Goal: Task Accomplishment & Management: Manage account settings

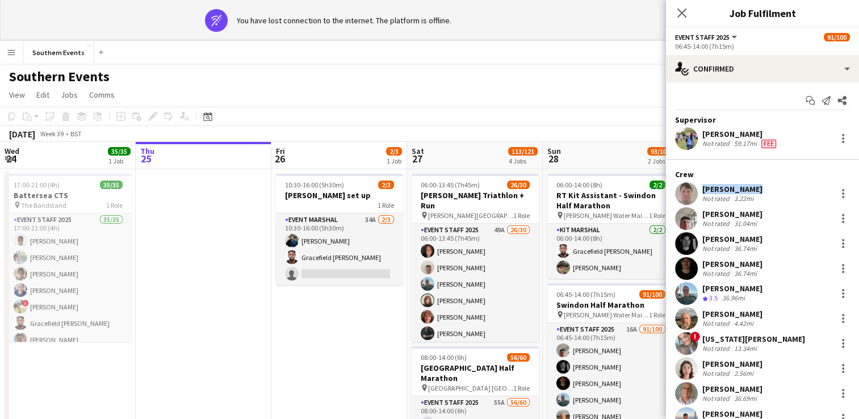
scroll to position [0, 296]
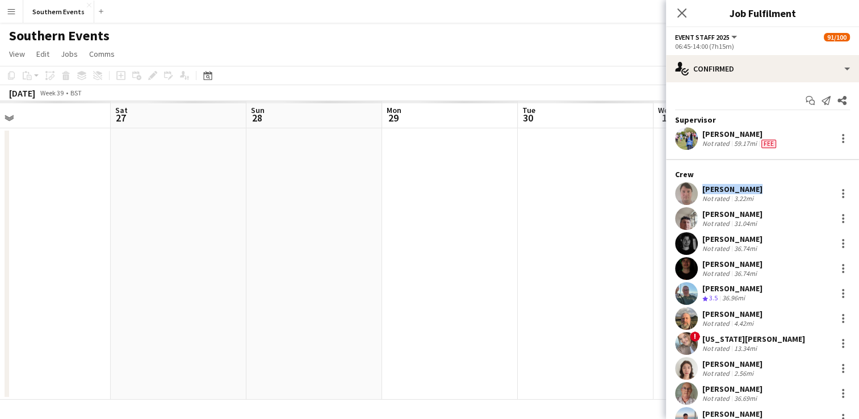
click at [478, 227] on app-date-cell at bounding box center [450, 263] width 136 height 271
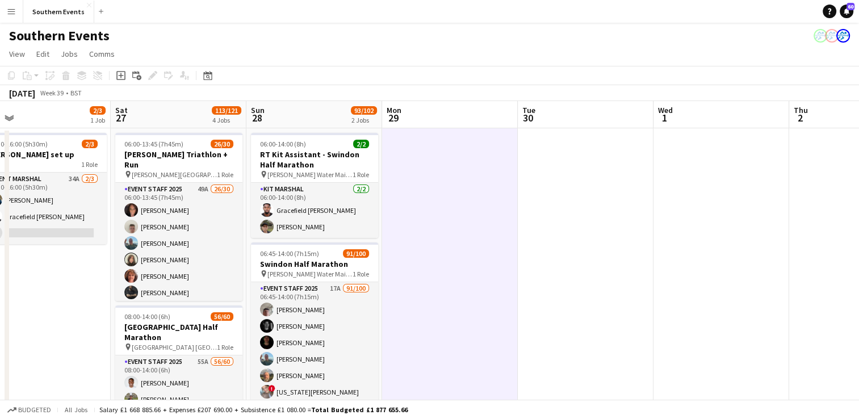
click at [6, 9] on button "Menu" at bounding box center [11, 11] width 23 height 23
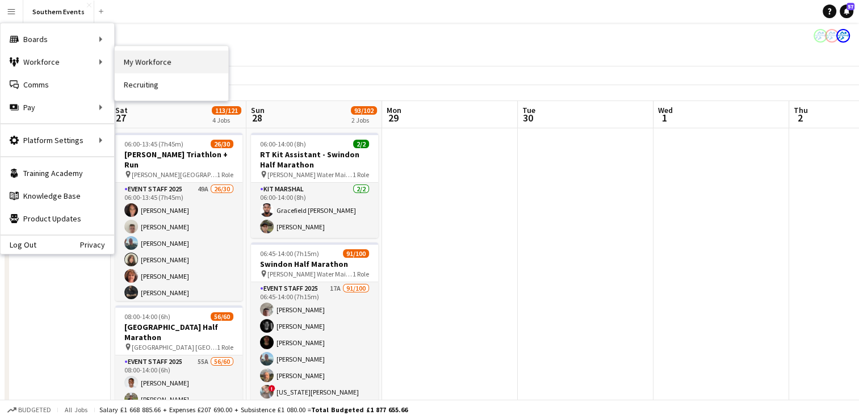
click at [148, 61] on link "My Workforce" at bounding box center [172, 62] width 114 height 23
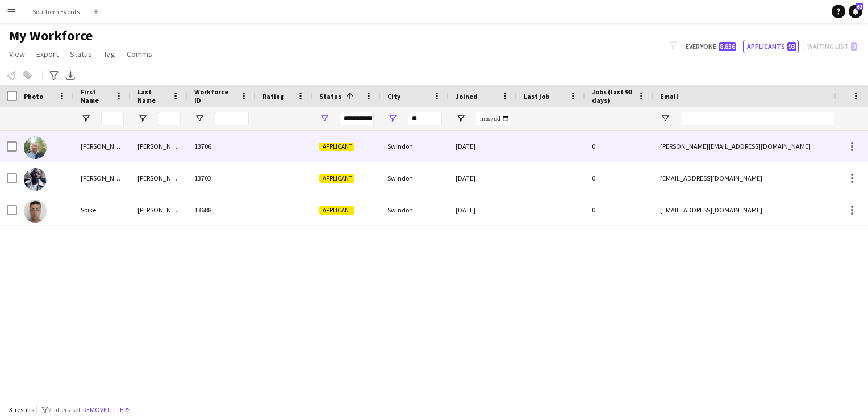
click at [248, 147] on div "13706" at bounding box center [221, 146] width 68 height 31
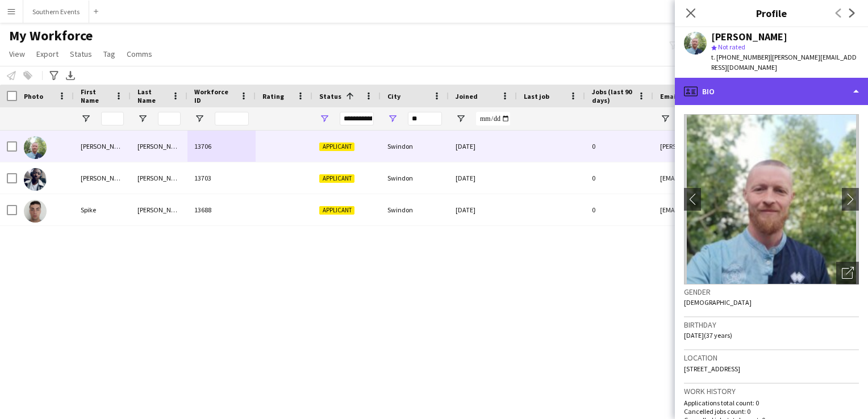
click at [732, 97] on div "profile Bio" at bounding box center [771, 91] width 193 height 27
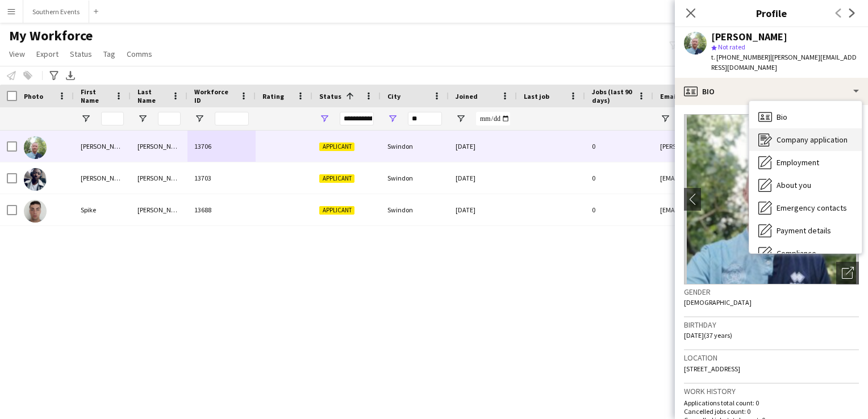
click at [801, 130] on div "Company application Company application" at bounding box center [805, 139] width 112 height 23
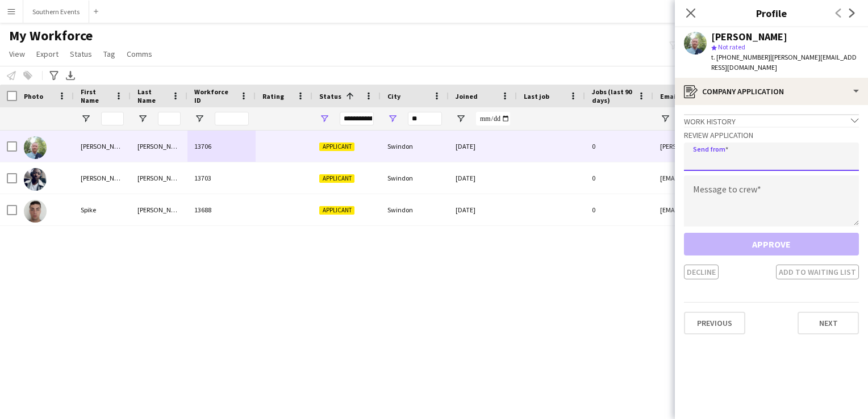
click at [716, 158] on input "email" at bounding box center [771, 157] width 175 height 28
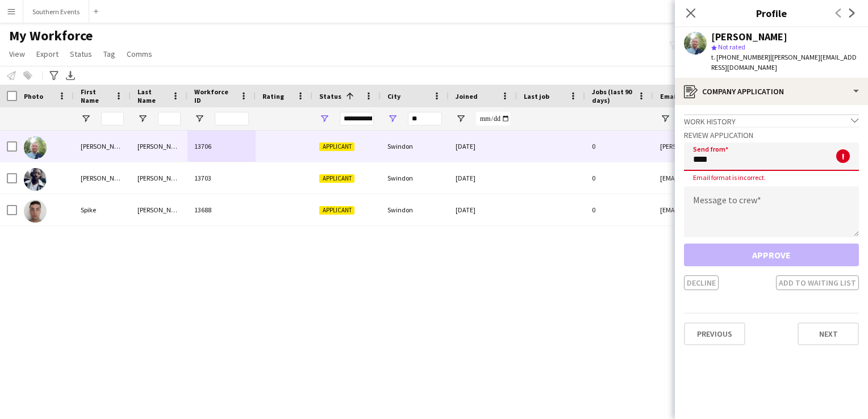
type input "**********"
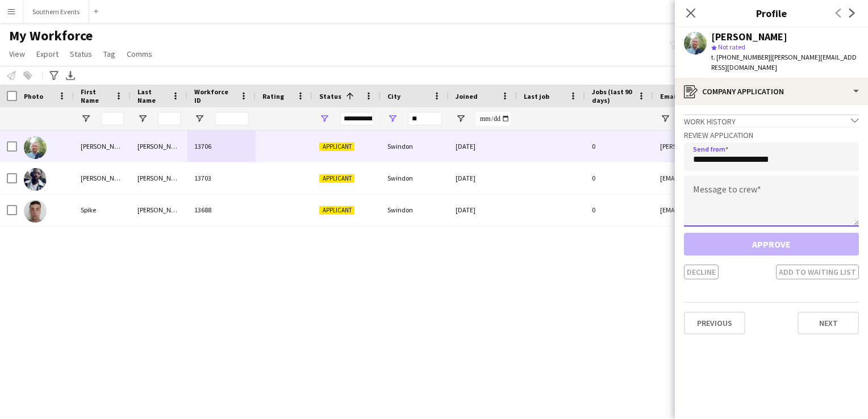
click at [724, 203] on textarea at bounding box center [771, 200] width 175 height 51
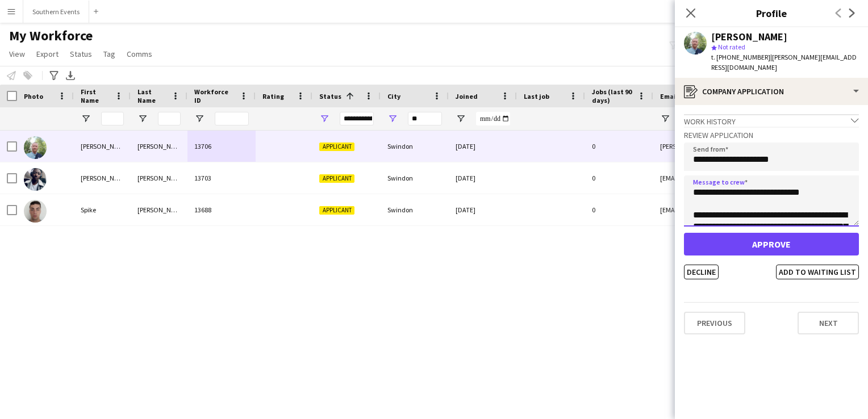
scroll to position [68, 0]
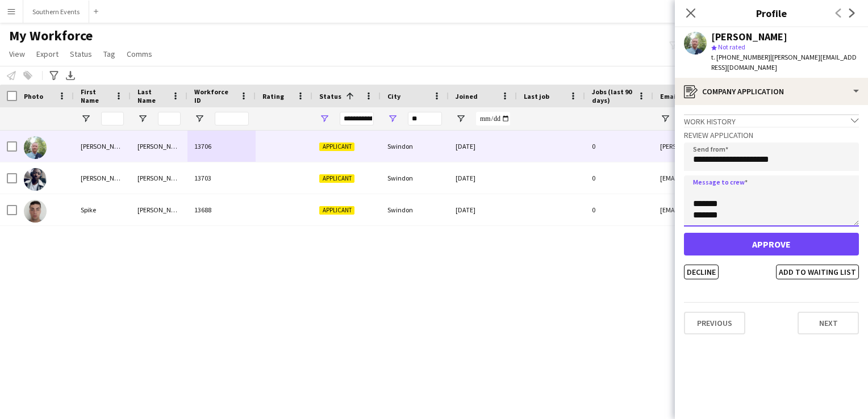
drag, startPoint x: 696, startPoint y: 193, endPoint x: 712, endPoint y: 258, distance: 67.8
click at [712, 258] on div "**********" at bounding box center [771, 203] width 175 height 153
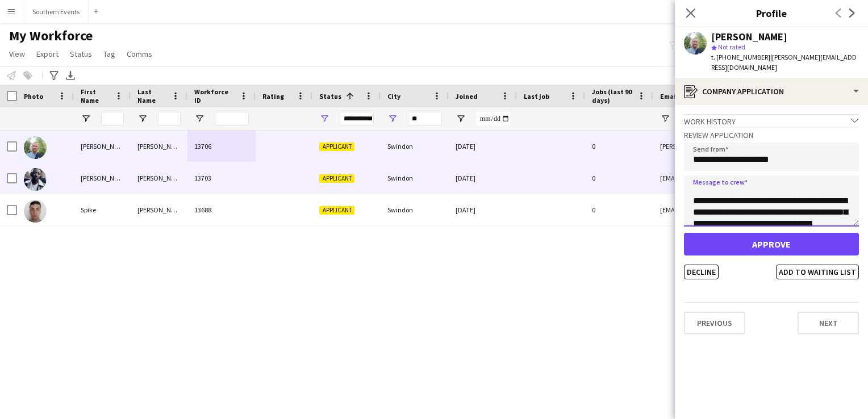
scroll to position [0, 0]
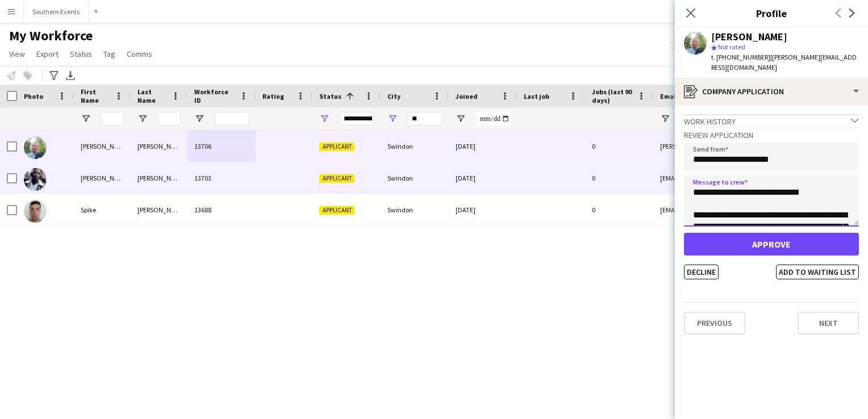
drag, startPoint x: 732, startPoint y: 214, endPoint x: 672, endPoint y: 169, distance: 74.6
click at [672, 169] on body "Menu Boards Boards Boards All jobs Status Workforce Workforce My Workforce Recr…" at bounding box center [434, 209] width 868 height 419
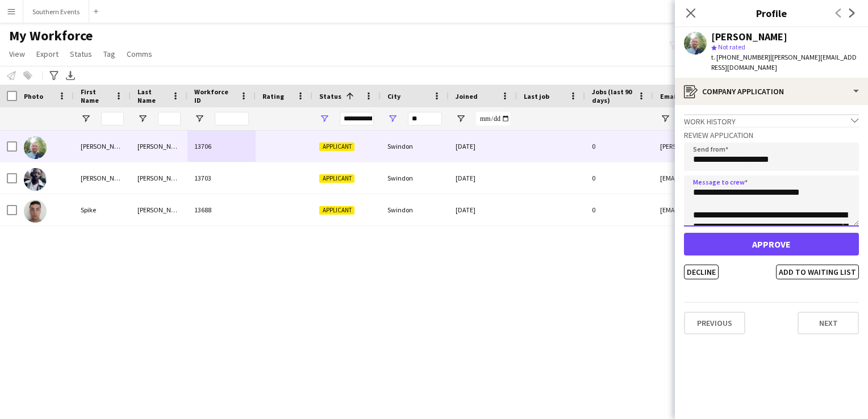
type textarea "**********"
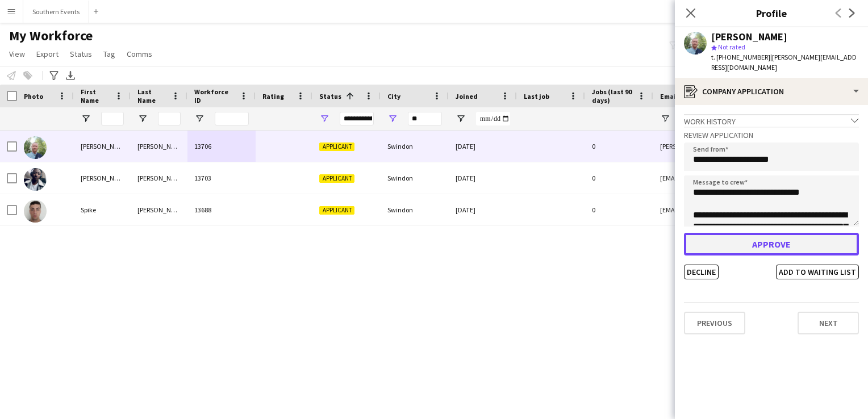
click at [760, 244] on button "Approve" at bounding box center [771, 244] width 175 height 23
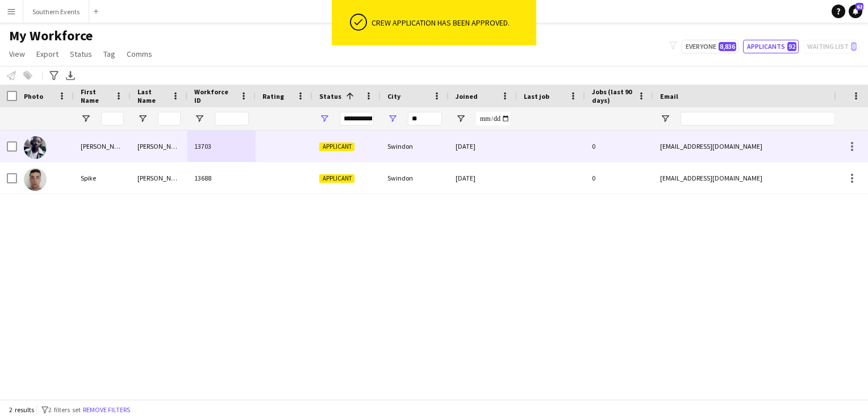
click at [300, 148] on div at bounding box center [284, 146] width 57 height 31
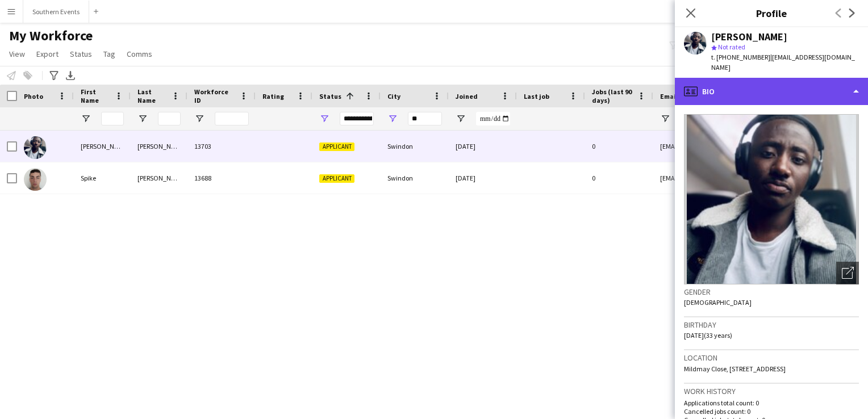
click at [763, 89] on div "profile Bio" at bounding box center [771, 91] width 193 height 27
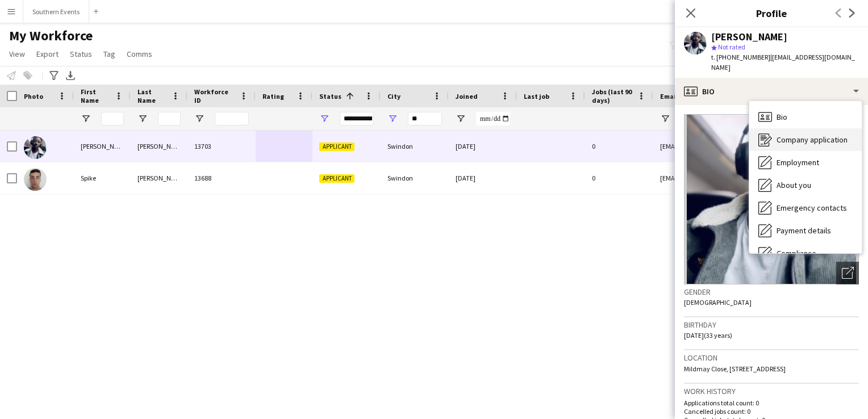
click at [788, 135] on span "Company application" at bounding box center [811, 140] width 71 height 10
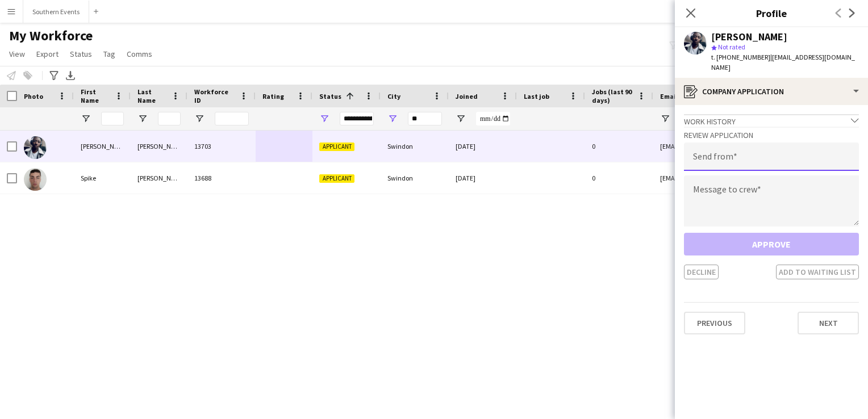
click at [706, 151] on input "email" at bounding box center [771, 157] width 175 height 28
type input "**********"
click at [713, 186] on textarea at bounding box center [771, 200] width 175 height 51
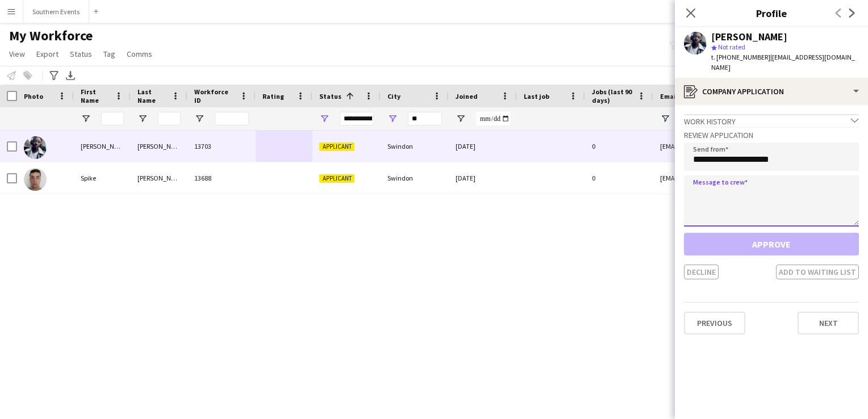
paste textarea "**********"
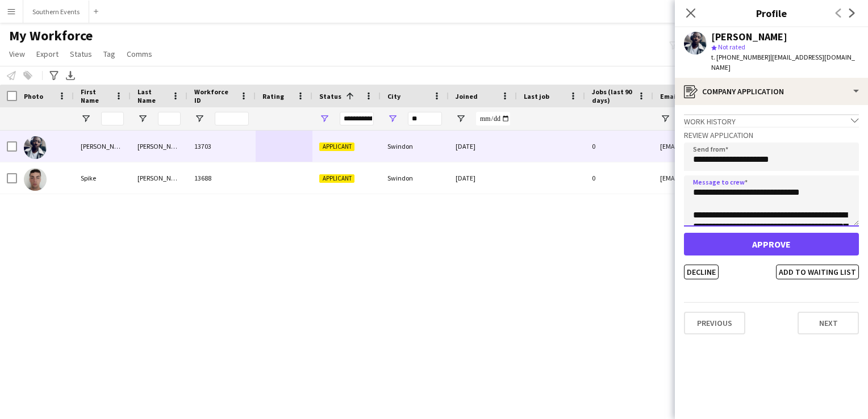
scroll to position [64, 0]
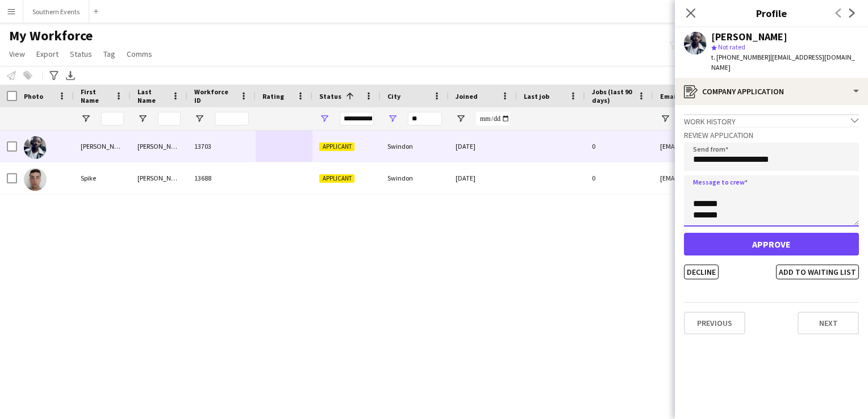
type textarea "**********"
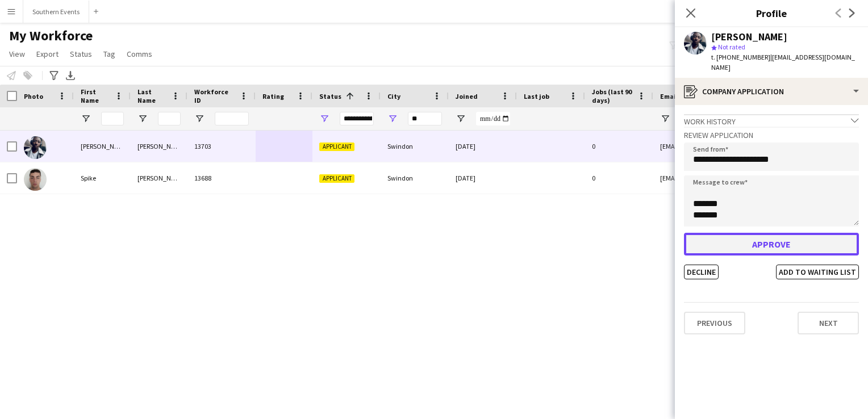
click at [718, 241] on button "Approve" at bounding box center [771, 244] width 175 height 23
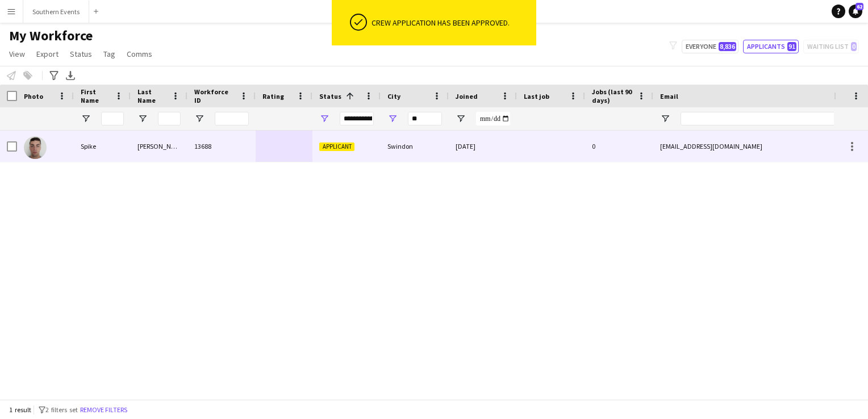
click at [278, 149] on div at bounding box center [284, 146] width 57 height 31
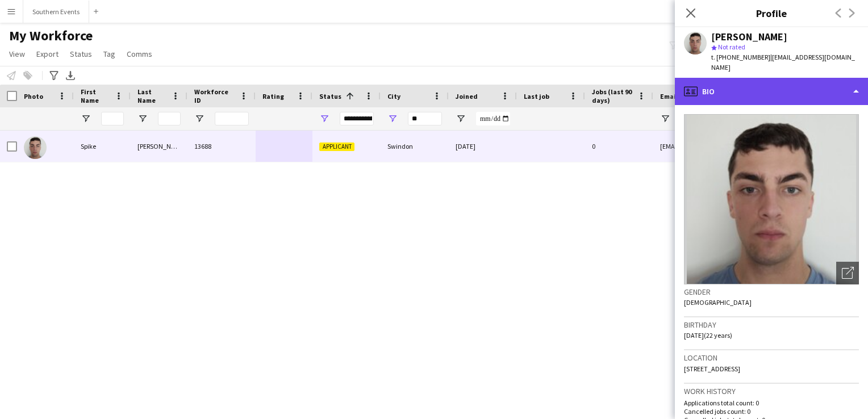
click at [762, 83] on div "profile Bio" at bounding box center [771, 91] width 193 height 27
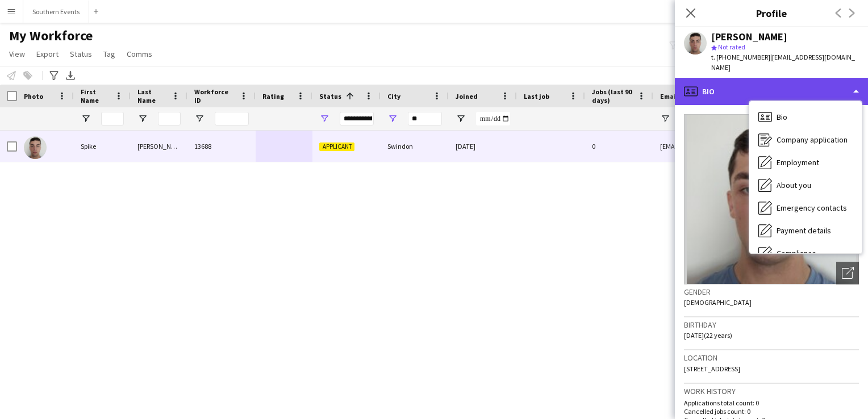
click at [742, 85] on div "profile Bio" at bounding box center [771, 91] width 193 height 27
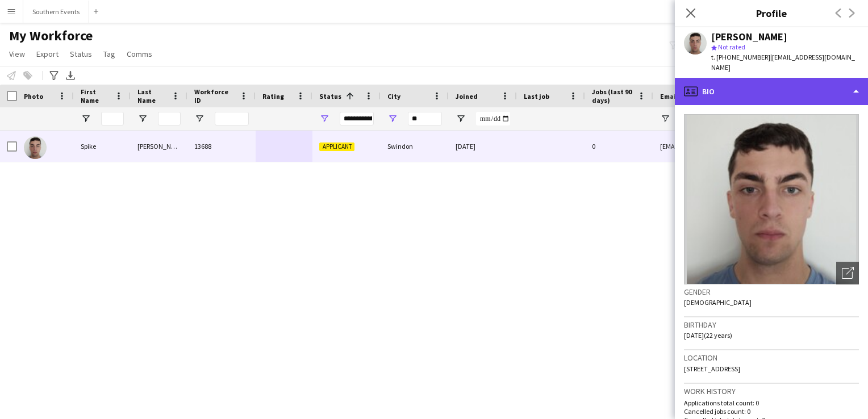
click at [742, 83] on div "profile Bio" at bounding box center [771, 91] width 193 height 27
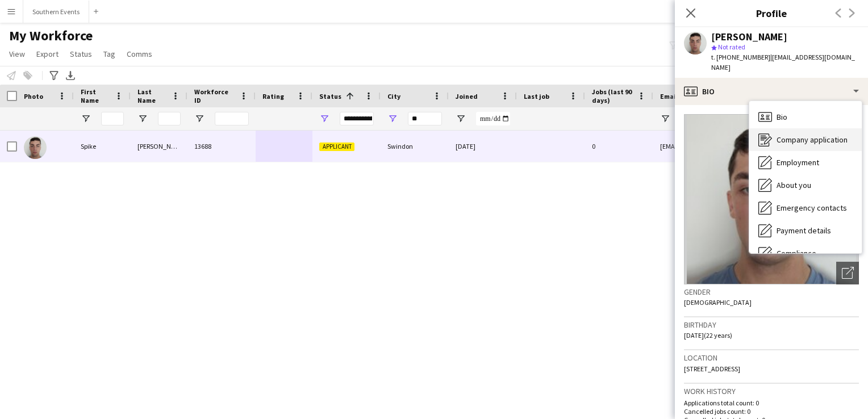
click at [797, 135] on span "Company application" at bounding box center [811, 140] width 71 height 10
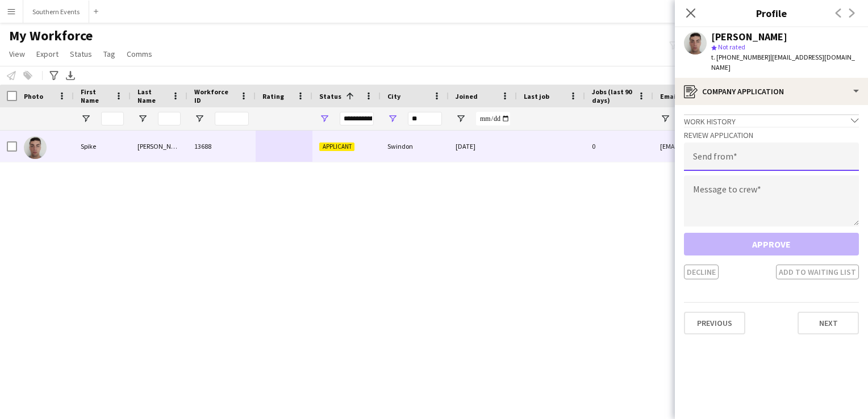
click at [737, 157] on input "email" at bounding box center [771, 157] width 175 height 28
type input "**********"
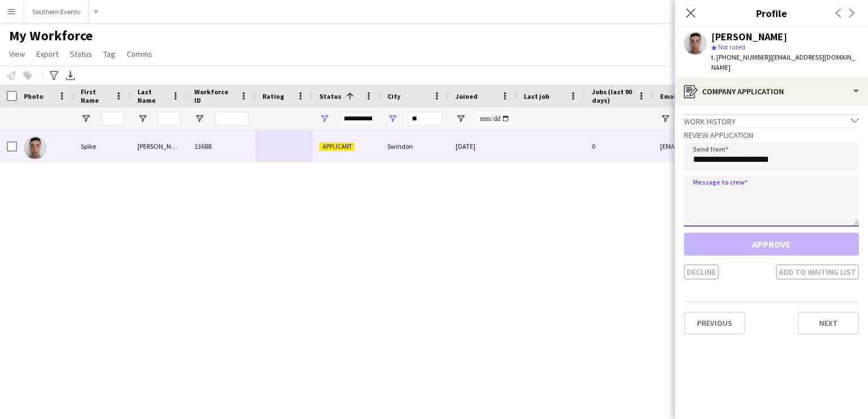
click at [721, 204] on textarea at bounding box center [771, 200] width 175 height 51
paste textarea "**********"
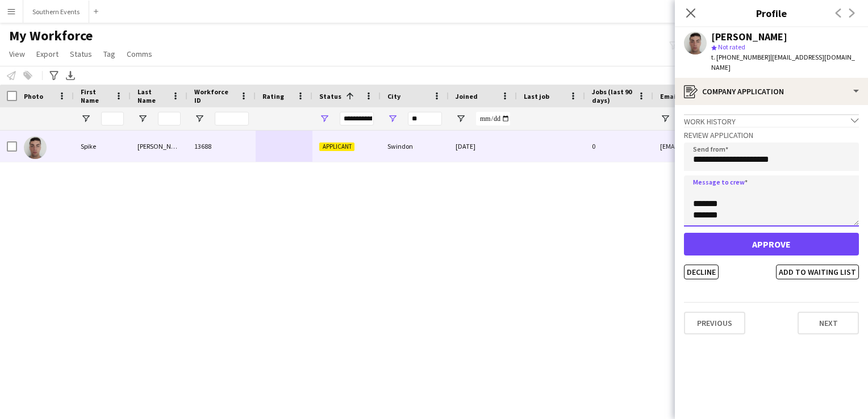
type textarea "**********"
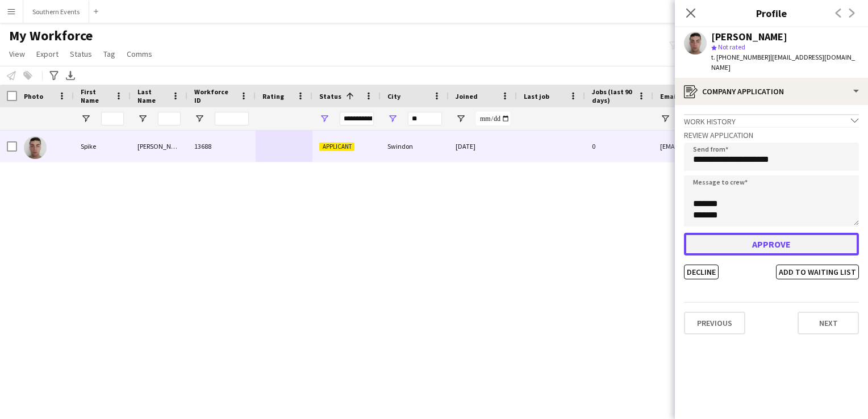
click at [728, 233] on button "Approve" at bounding box center [771, 244] width 175 height 23
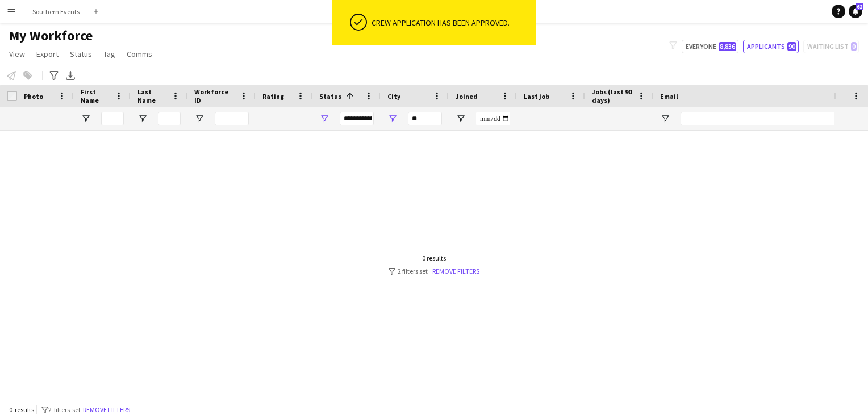
click at [4, 8] on button "Menu" at bounding box center [11, 11] width 23 height 23
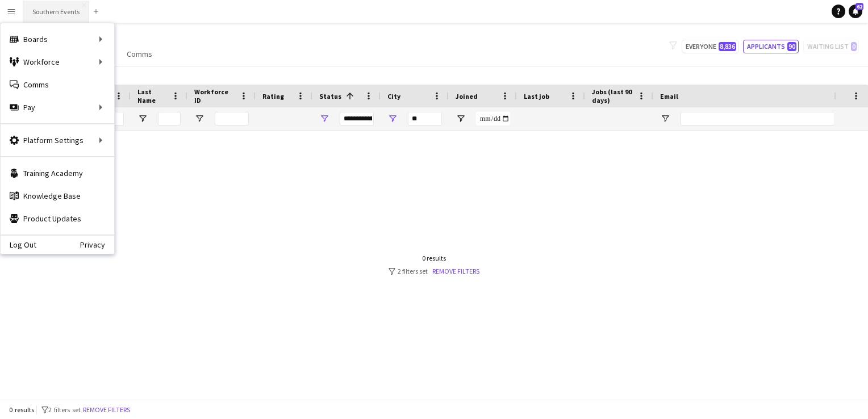
drag, startPoint x: 60, startPoint y: 6, endPoint x: 64, endPoint y: 12, distance: 7.6
click at [60, 6] on button "Southern Events Close" at bounding box center [56, 12] width 66 height 22
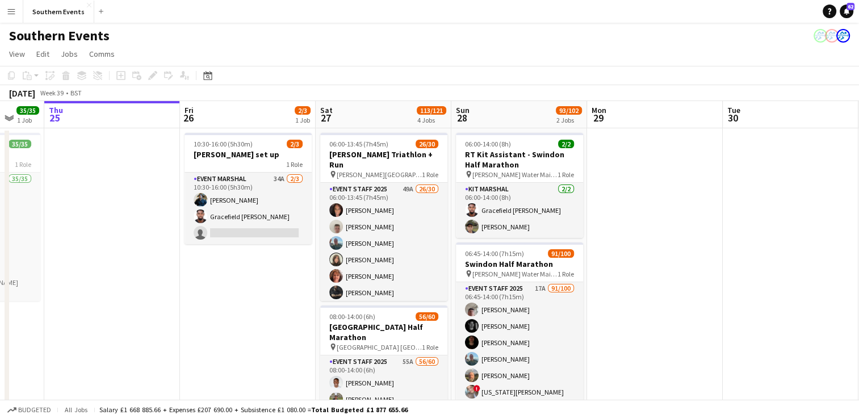
scroll to position [0, 497]
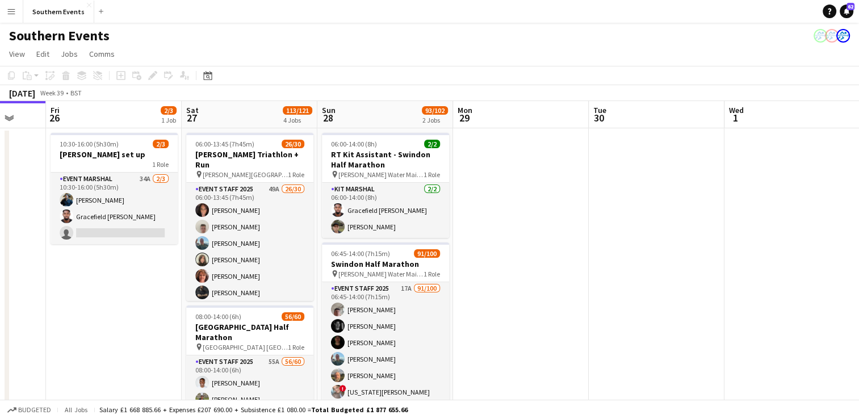
drag, startPoint x: 715, startPoint y: 220, endPoint x: 503, endPoint y: 223, distance: 211.9
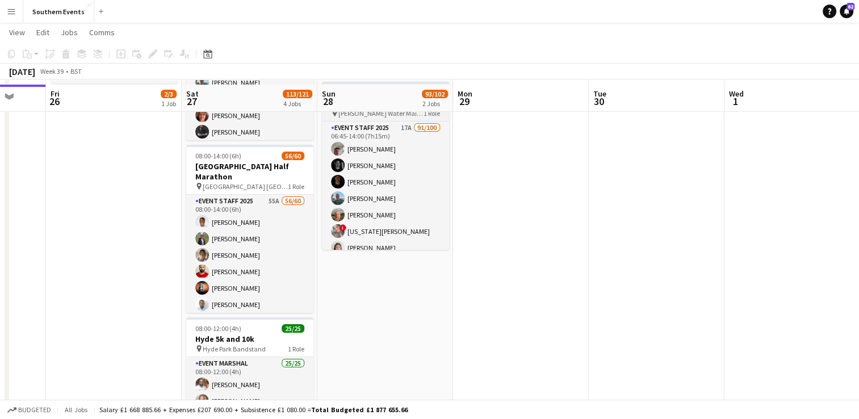
scroll to position [170, 0]
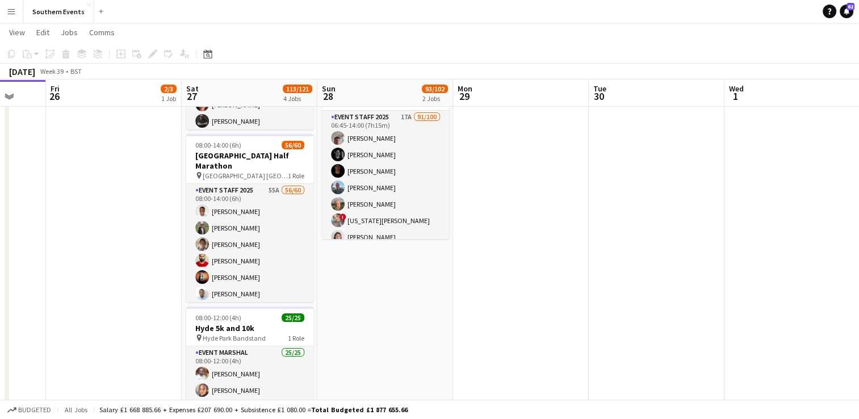
drag, startPoint x: 409, startPoint y: 164, endPoint x: 625, endPoint y: 256, distance: 234.8
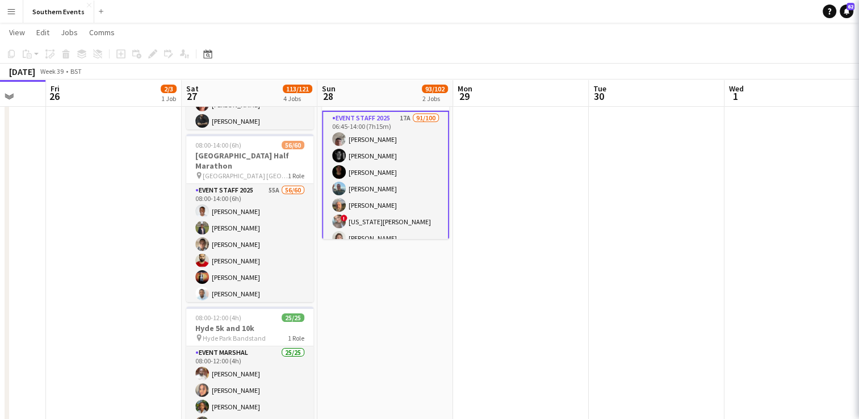
scroll to position [0, 497]
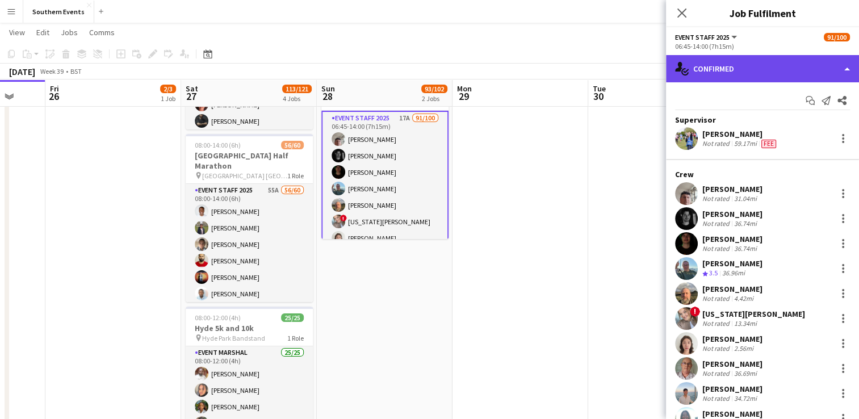
click at [738, 73] on div "single-neutral-actions-check-2 Confirmed" at bounding box center [762, 68] width 193 height 27
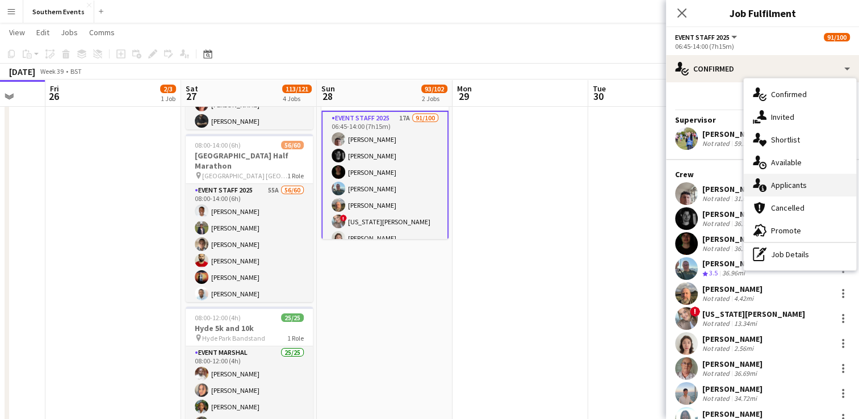
click at [781, 185] on span "Applicants" at bounding box center [789, 185] width 36 height 10
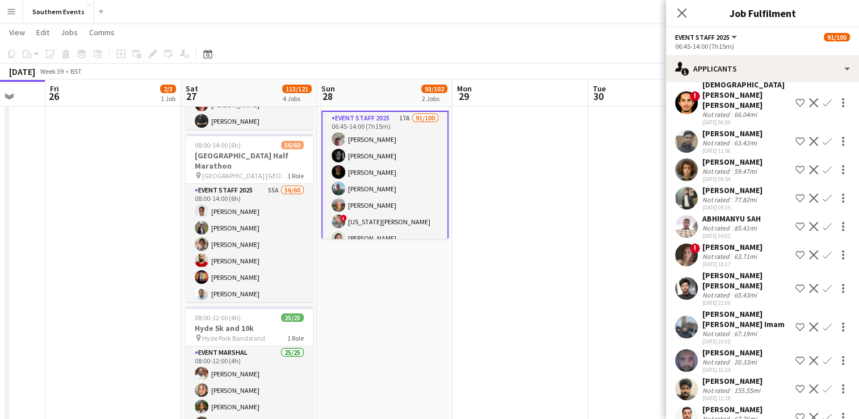
scroll to position [242, 0]
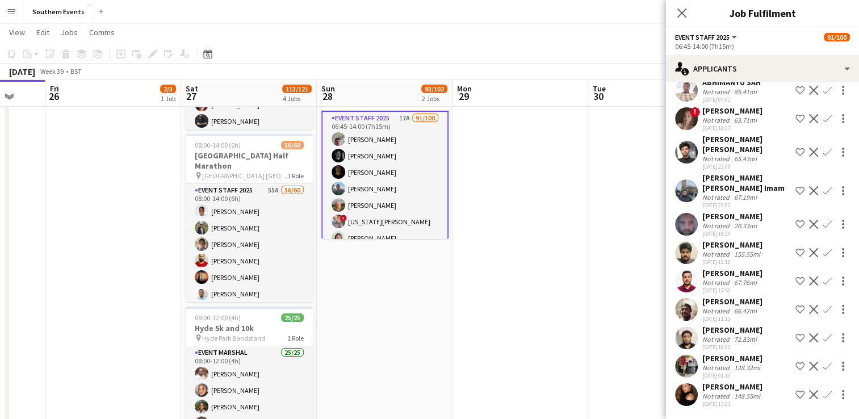
click at [685, 391] on app-user-avatar at bounding box center [686, 394] width 23 height 23
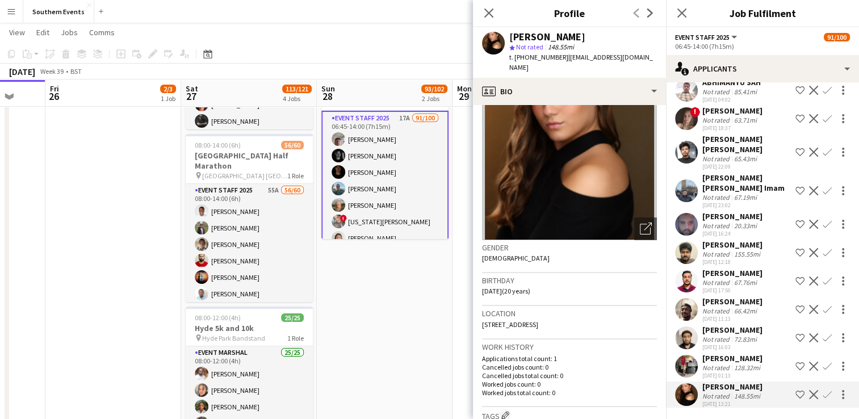
scroll to position [0, 0]
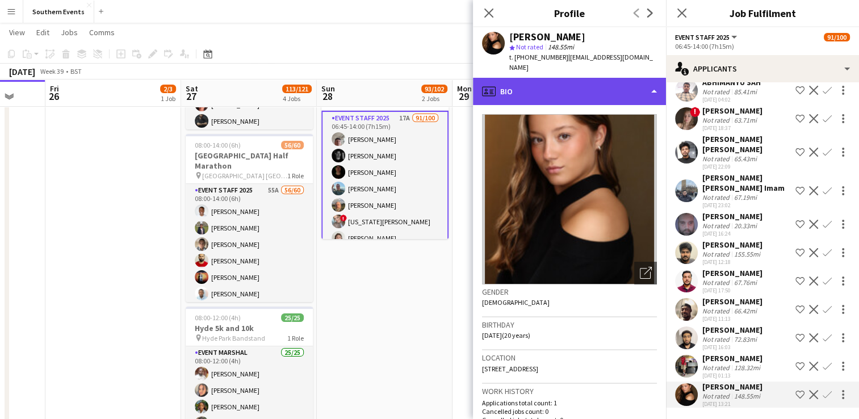
click at [561, 86] on div "profile Bio" at bounding box center [569, 91] width 193 height 27
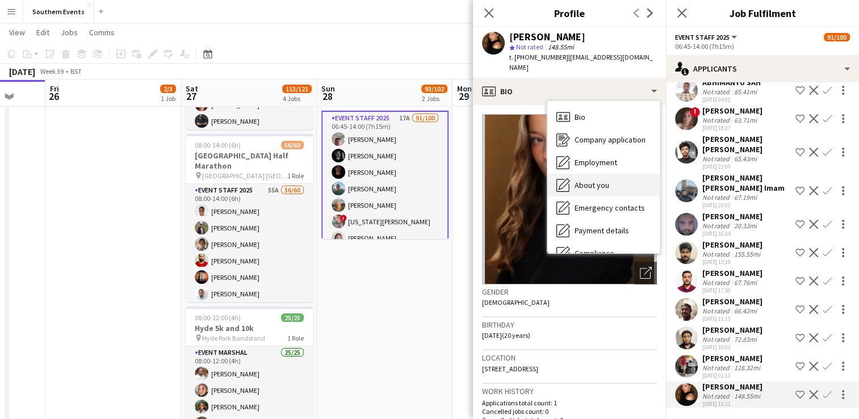
click at [599, 180] on span "About you" at bounding box center [592, 185] width 35 height 10
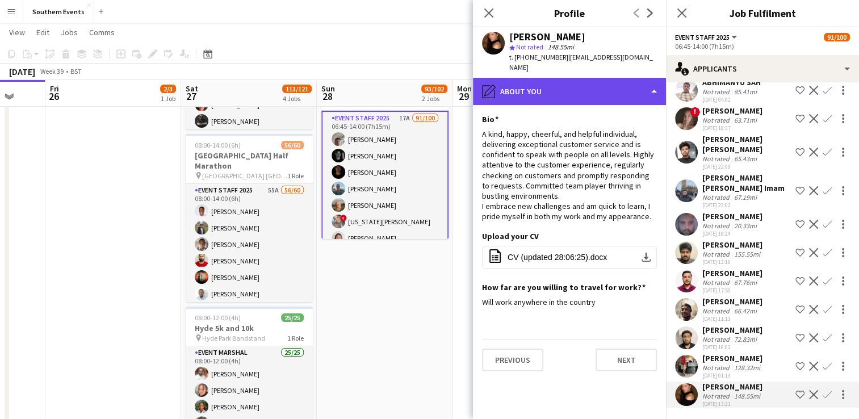
click at [523, 82] on div "pencil4 About you" at bounding box center [569, 91] width 193 height 27
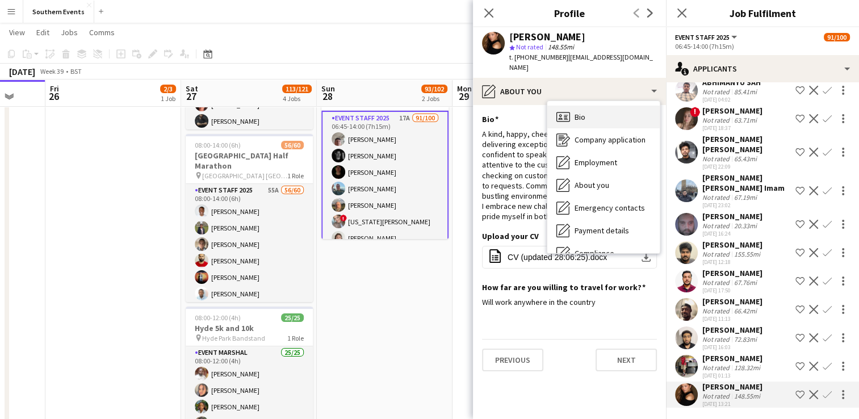
click at [575, 112] on span "Bio" at bounding box center [580, 117] width 11 height 10
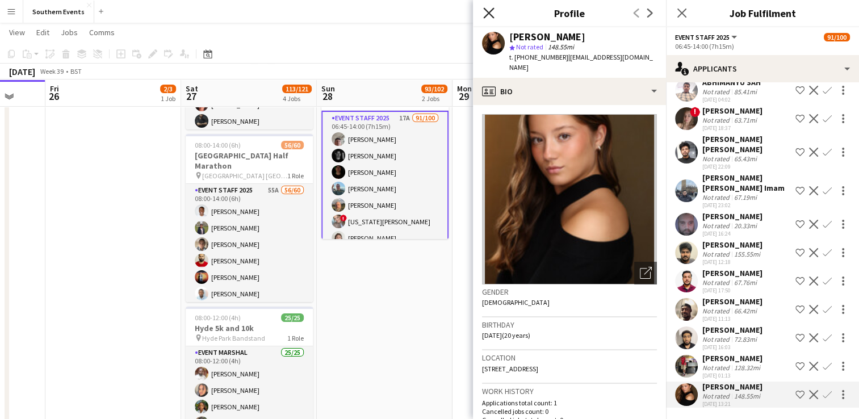
click at [486, 14] on icon "Close pop-in" at bounding box center [488, 12] width 11 height 11
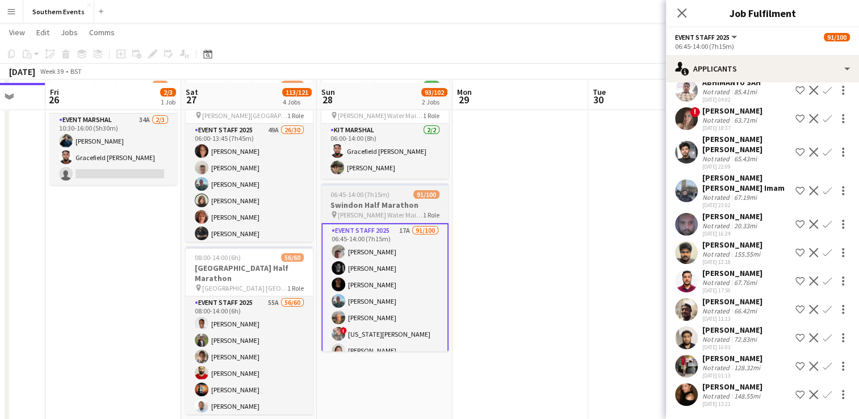
scroll to position [57, 0]
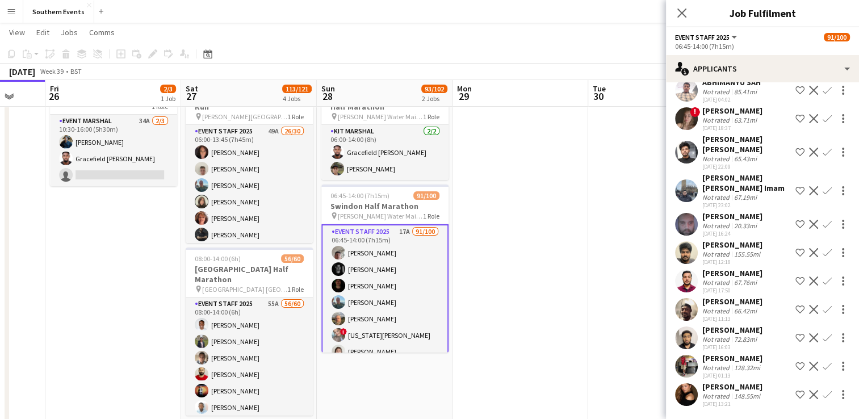
click at [823, 390] on app-icon "Confirm" at bounding box center [827, 394] width 9 height 9
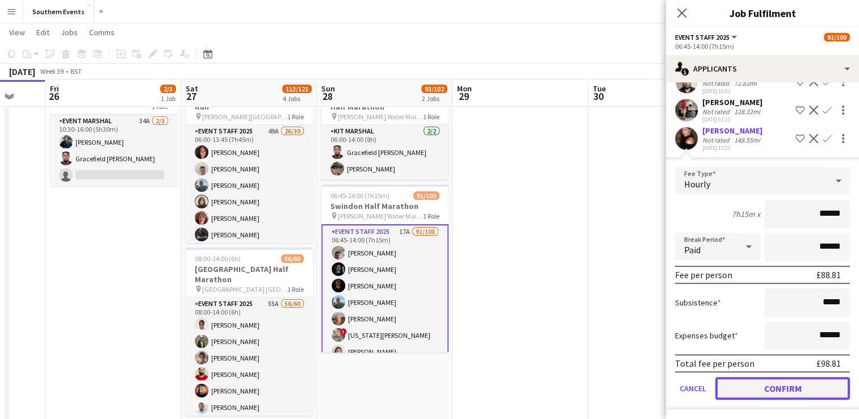
click at [750, 390] on button "Confirm" at bounding box center [783, 388] width 135 height 23
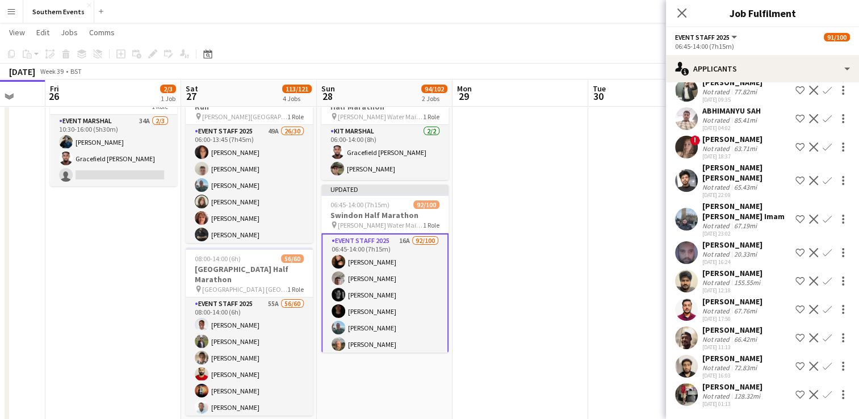
scroll to position [203, 0]
drag, startPoint x: 528, startPoint y: 333, endPoint x: 530, endPoint y: 309, distance: 23.9
click at [528, 331] on app-date-cell at bounding box center [521, 423] width 136 height 707
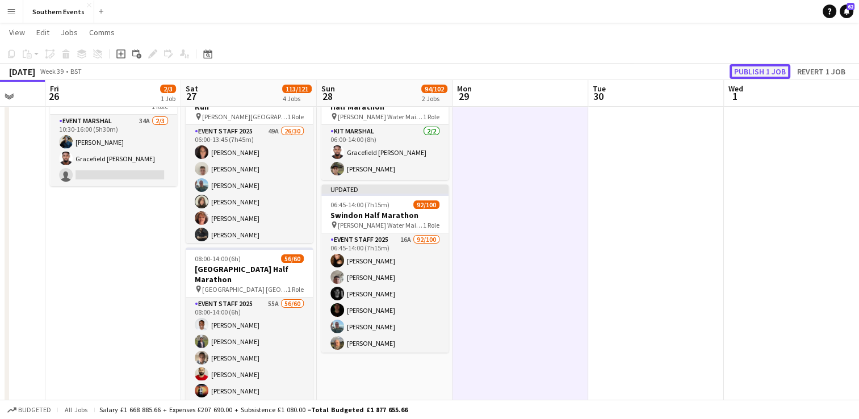
click at [762, 77] on button "Publish 1 job" at bounding box center [760, 71] width 61 height 15
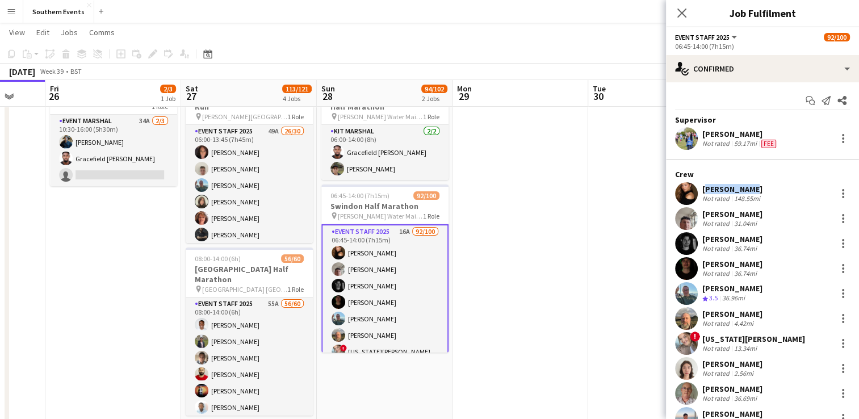
drag, startPoint x: 702, startPoint y: 186, endPoint x: 763, endPoint y: 189, distance: 61.4
click at [763, 189] on div "[PERSON_NAME] Not rated 148.55mi" at bounding box center [762, 193] width 193 height 23
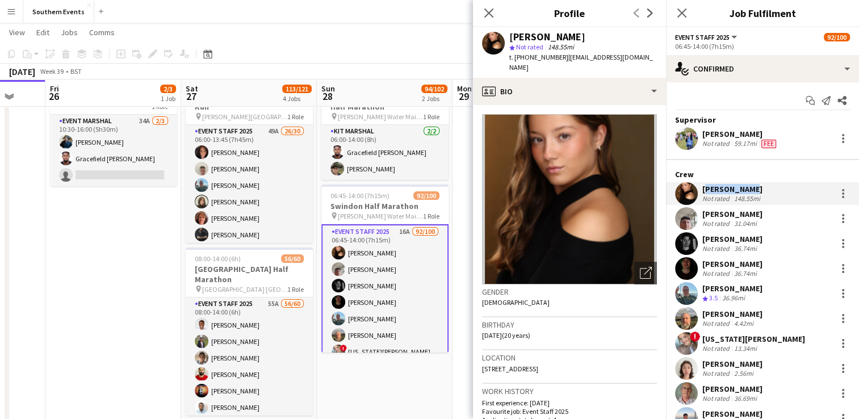
copy div "[PERSON_NAME]"
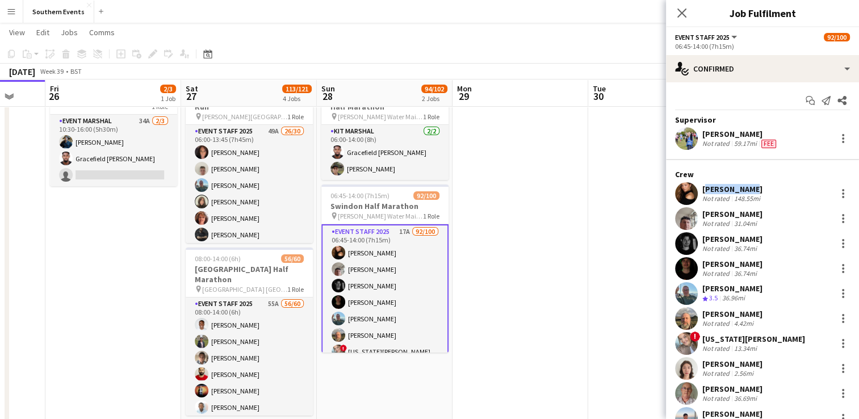
click at [550, 294] on app-date-cell at bounding box center [521, 423] width 136 height 707
